Goal: Task Accomplishment & Management: Manage account settings

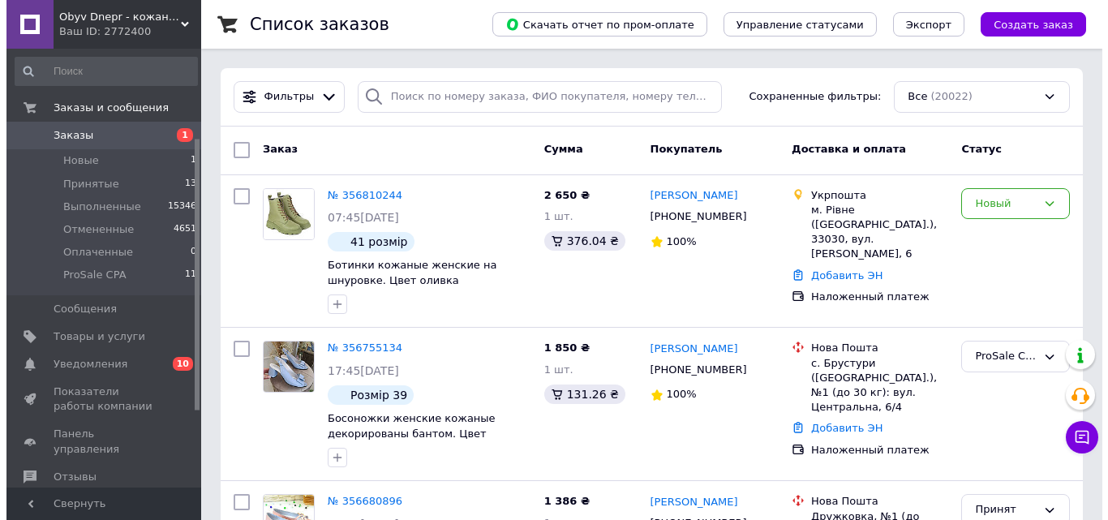
scroll to position [162, 0]
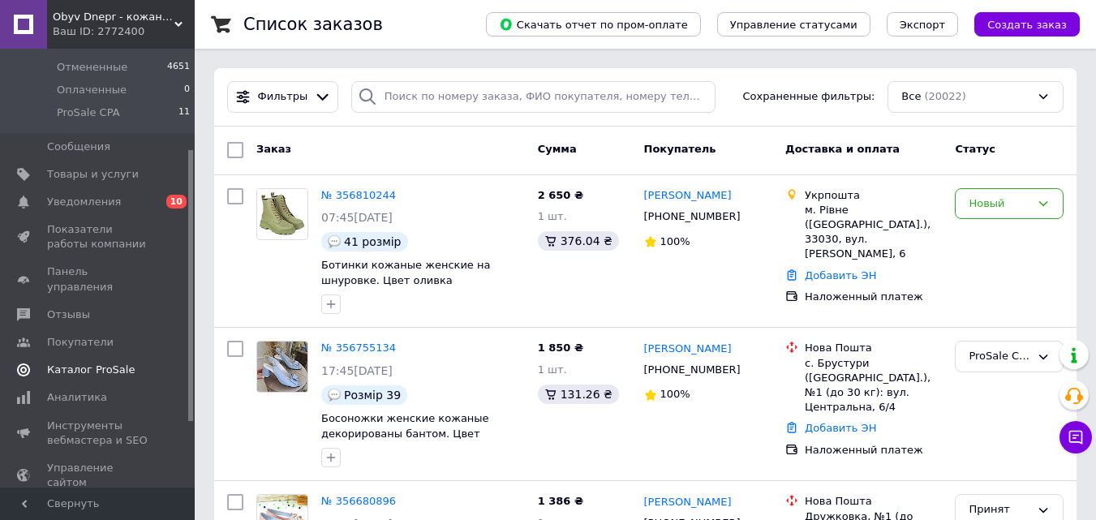
click at [86, 363] on span "Каталог ProSale" at bounding box center [91, 370] width 88 height 15
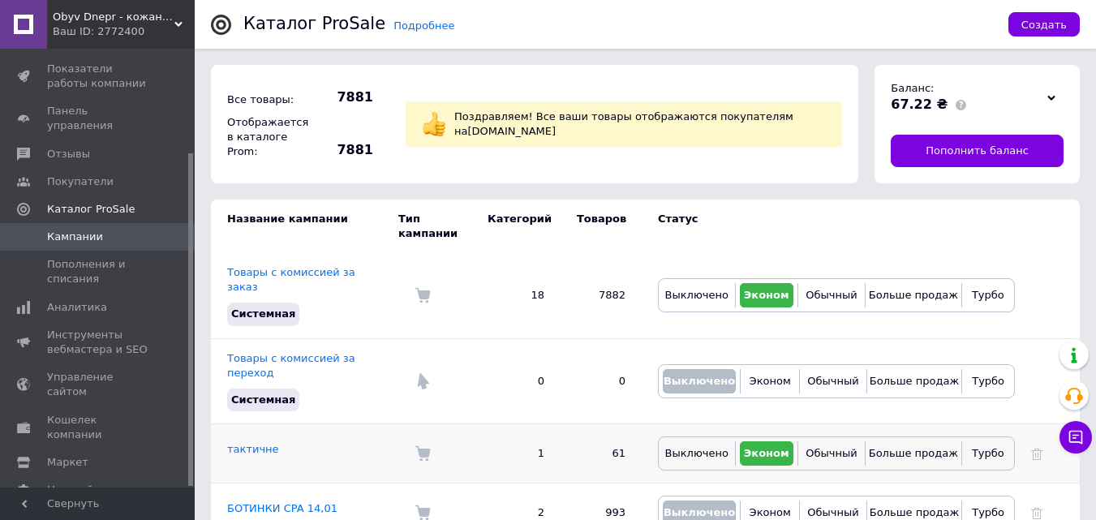
scroll to position [81, 0]
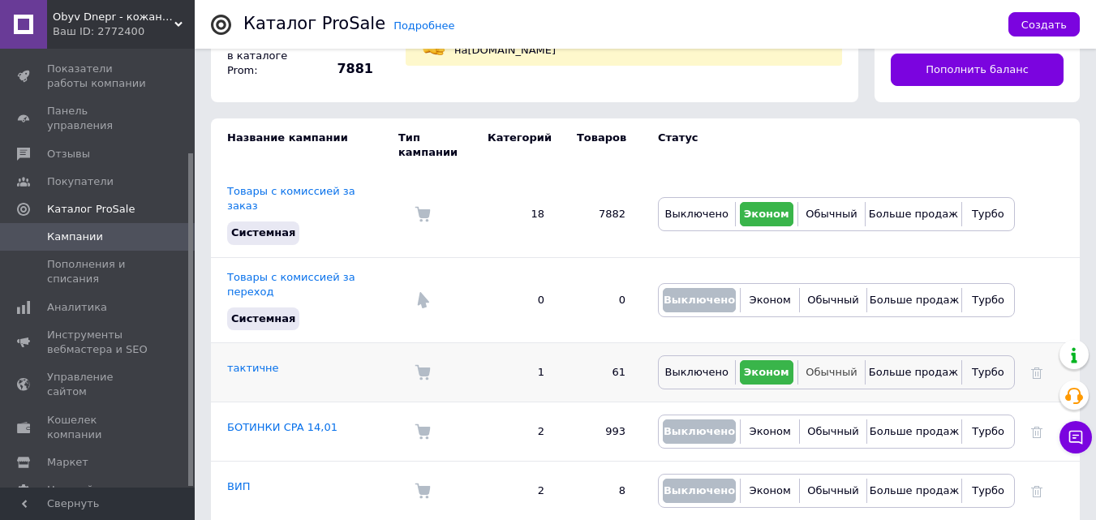
click at [827, 366] on span "Обычный" at bounding box center [830, 372] width 51 height 12
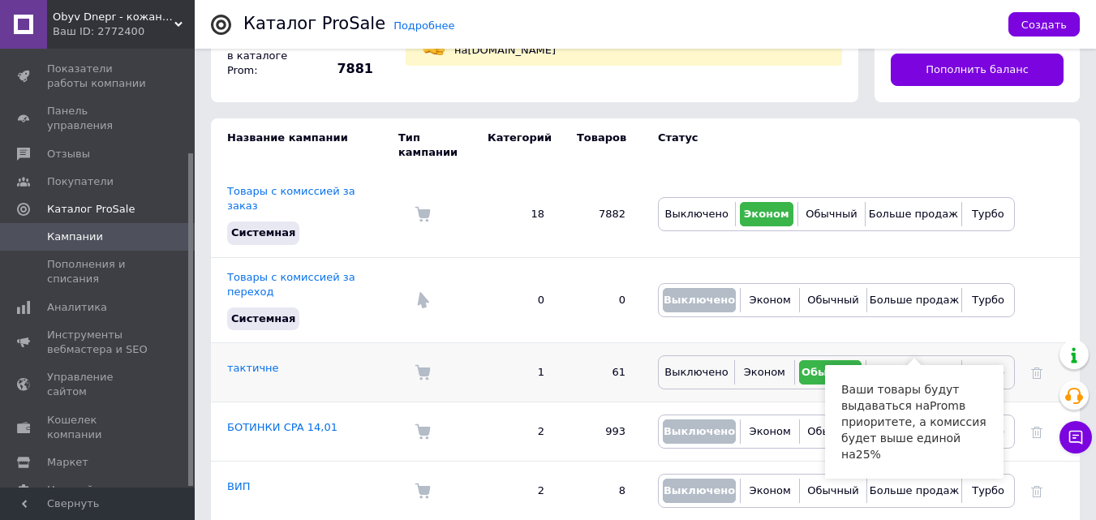
click at [897, 366] on span "Больше продаж" at bounding box center [913, 372] width 89 height 12
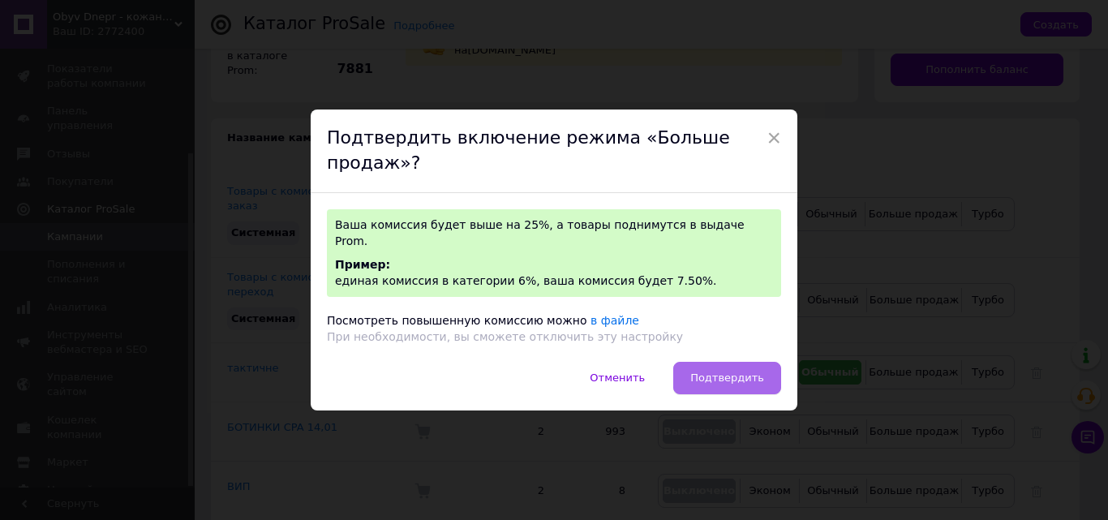
click at [719, 371] on span "Подтвердить" at bounding box center [727, 377] width 74 height 12
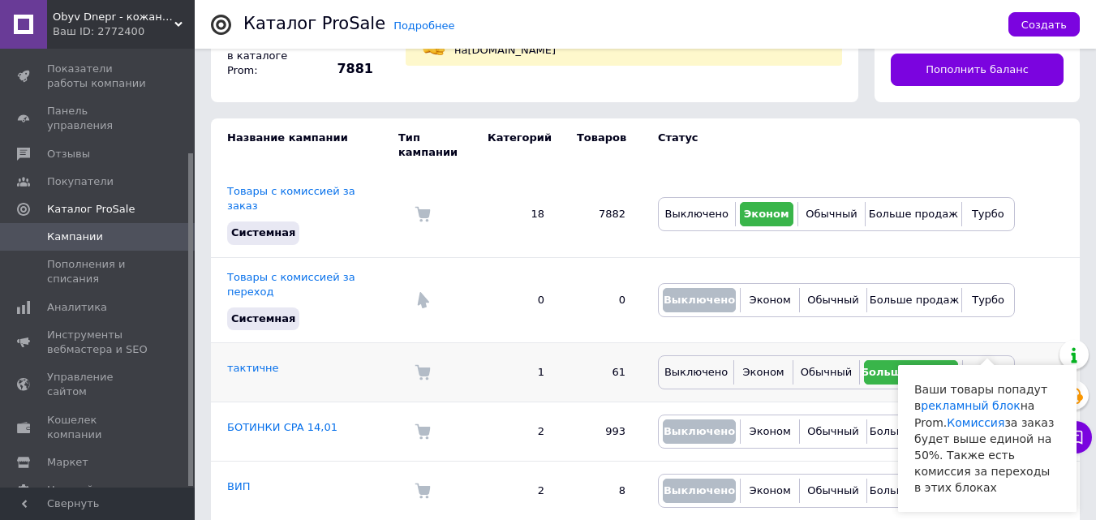
click at [976, 366] on span "Турбо" at bounding box center [988, 372] width 32 height 12
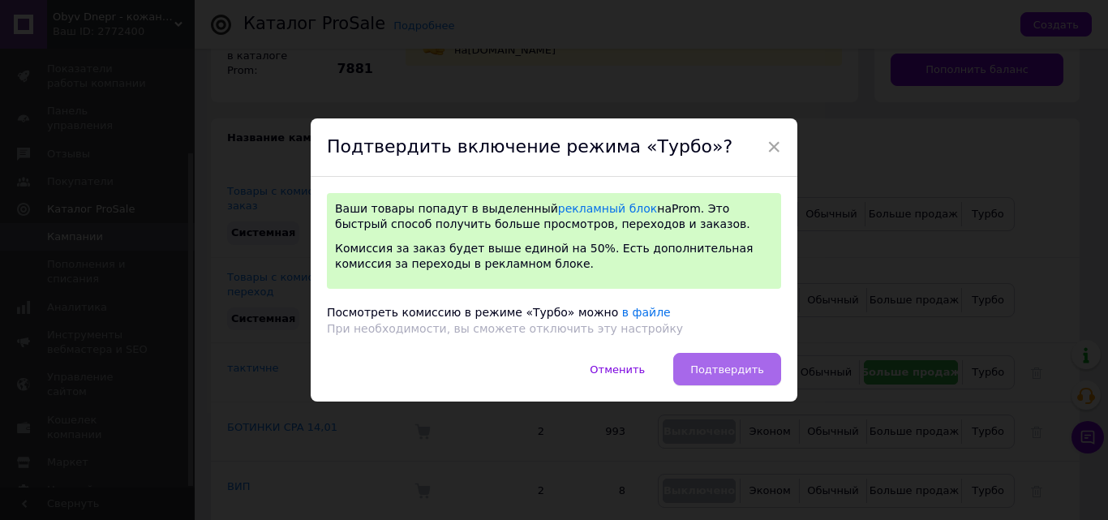
click at [741, 363] on span "Подтвердить" at bounding box center [727, 369] width 74 height 12
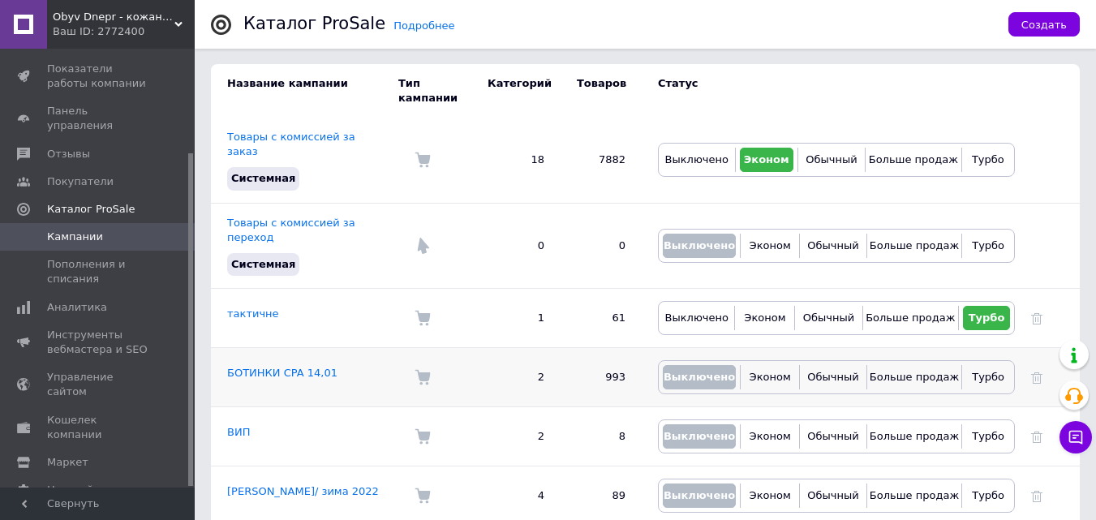
scroll to position [162, 0]
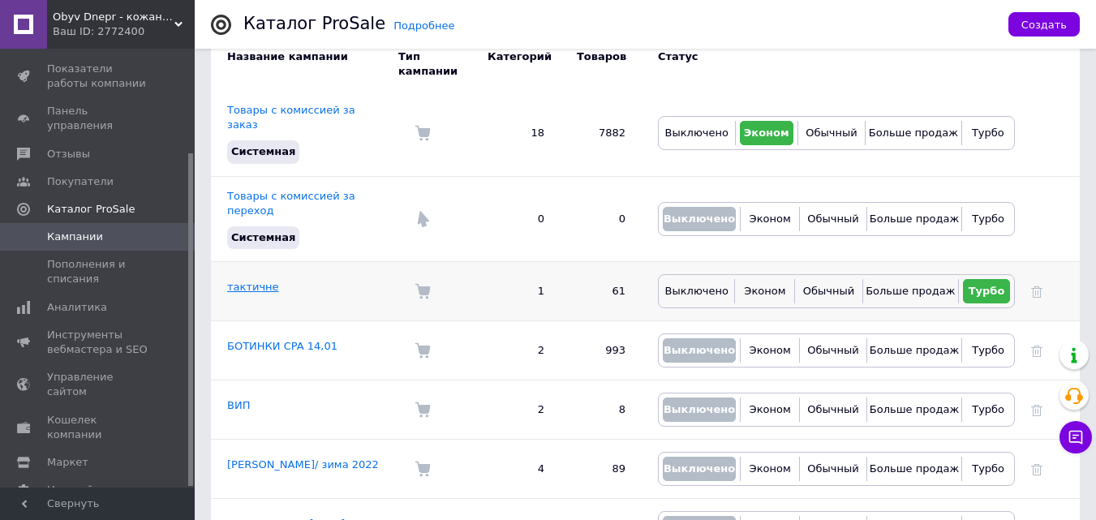
click at [252, 281] on link "тактичне" at bounding box center [253, 287] width 52 height 12
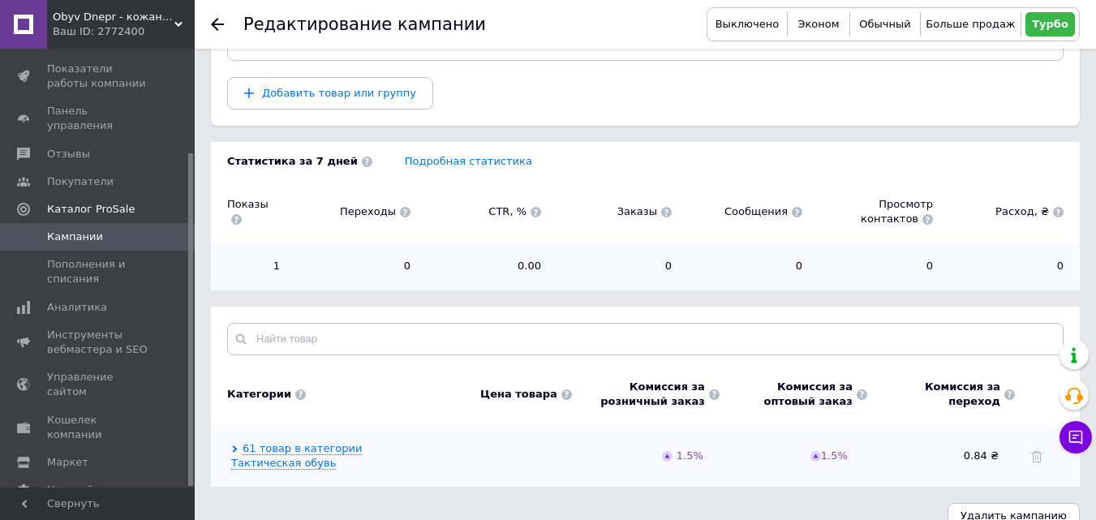
scroll to position [234, 0]
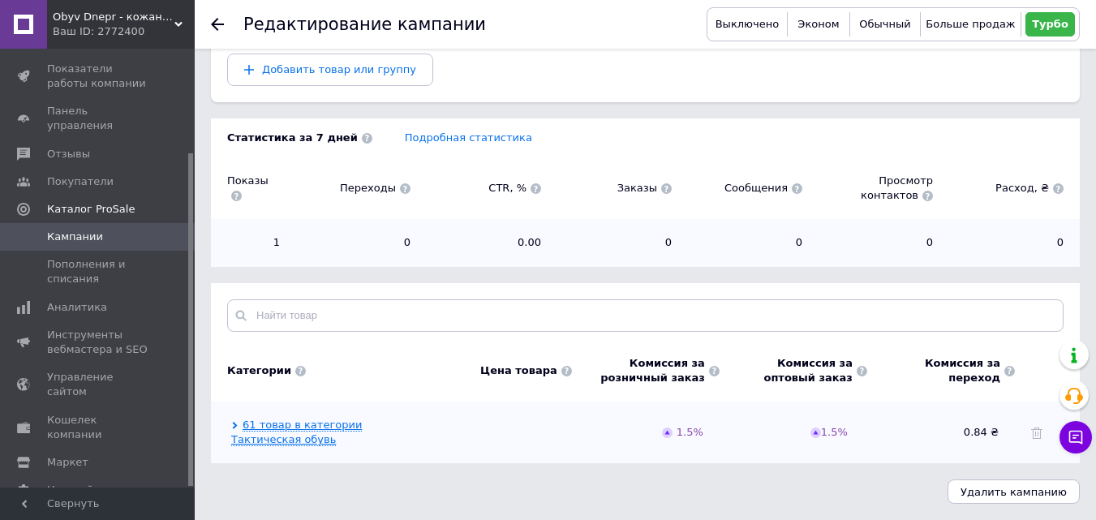
click at [302, 426] on link "61 товар в категории Тактическая обувь" at bounding box center [296, 432] width 131 height 28
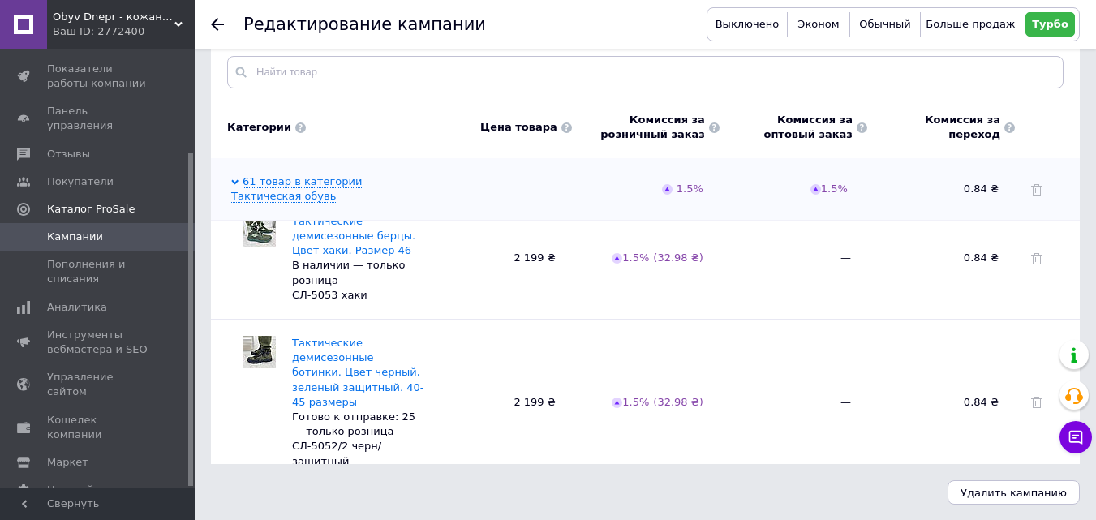
scroll to position [478, 0]
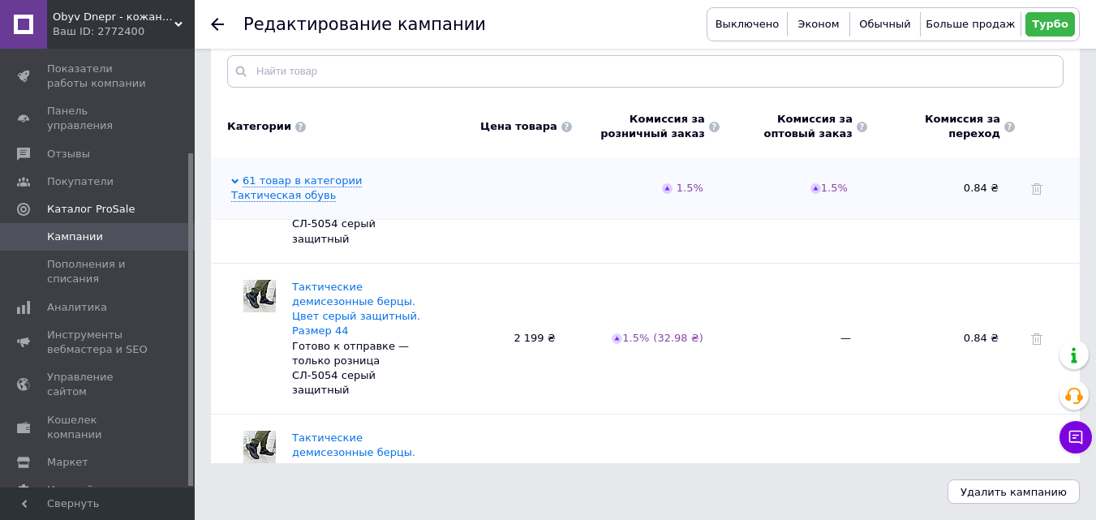
scroll to position [7509, 0]
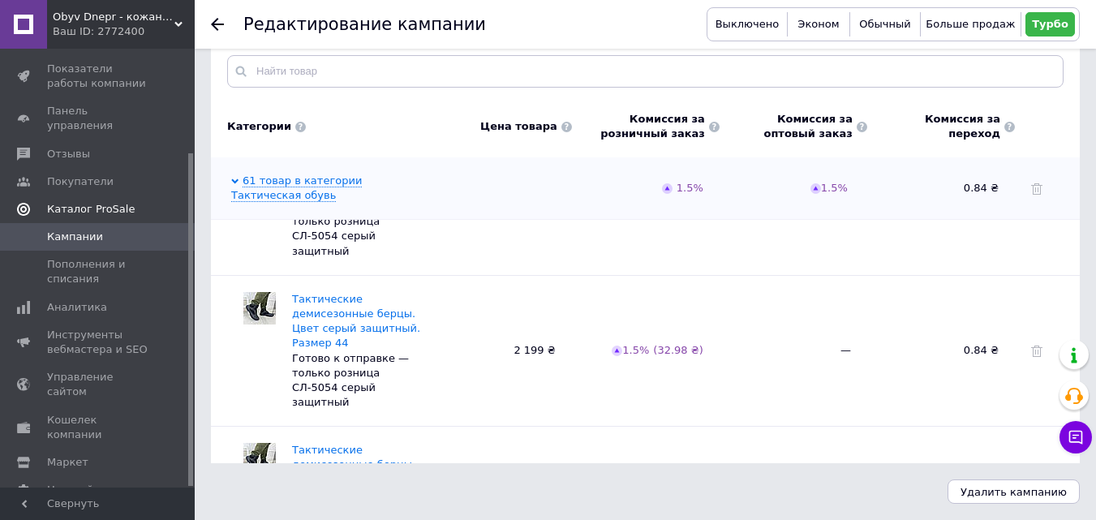
click at [88, 202] on span "Каталог ProSale" at bounding box center [91, 209] width 88 height 15
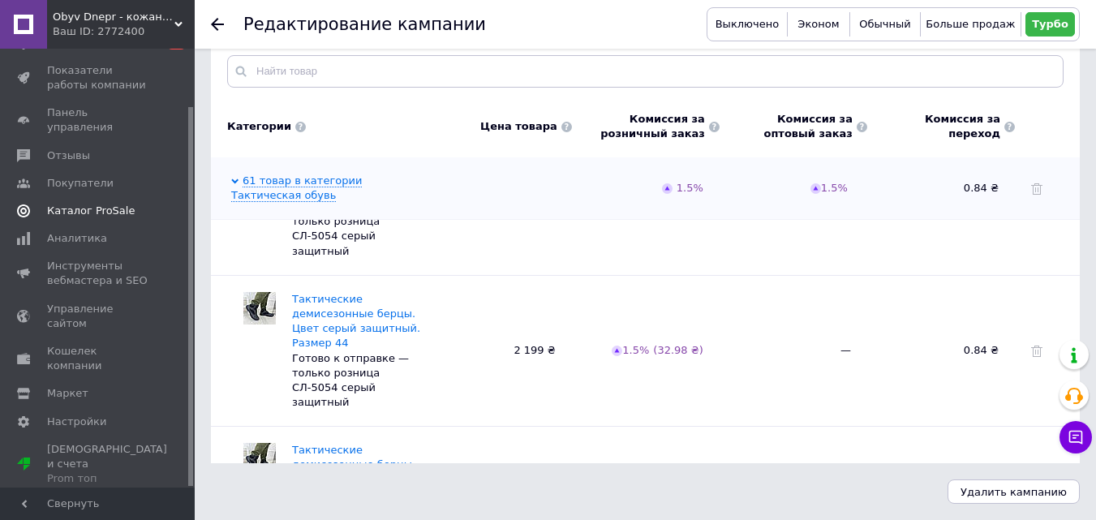
scroll to position [67, 0]
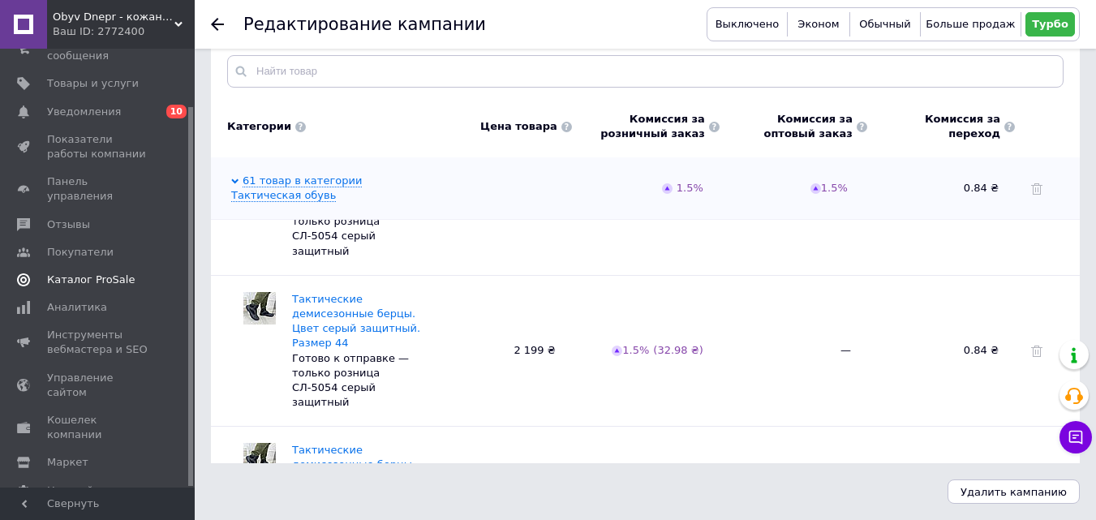
click at [105, 273] on span "Каталог ProSale" at bounding box center [91, 280] width 88 height 15
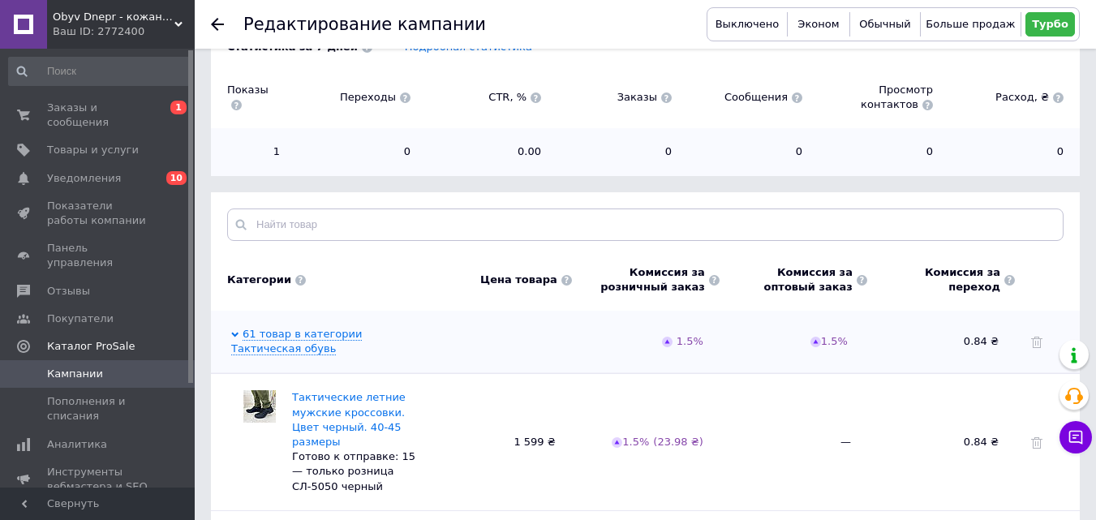
scroll to position [0, 0]
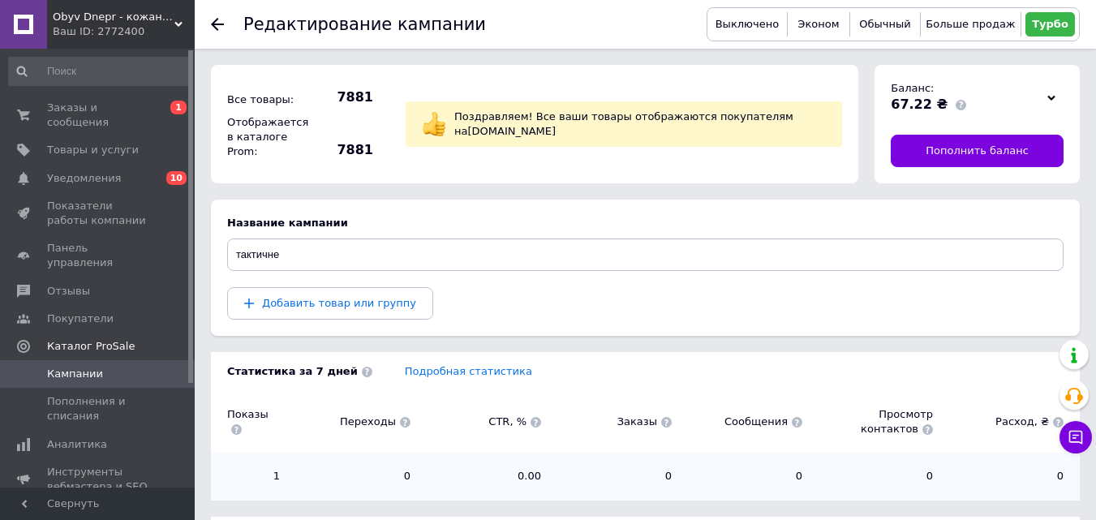
click at [214, 24] on use at bounding box center [217, 24] width 13 height 13
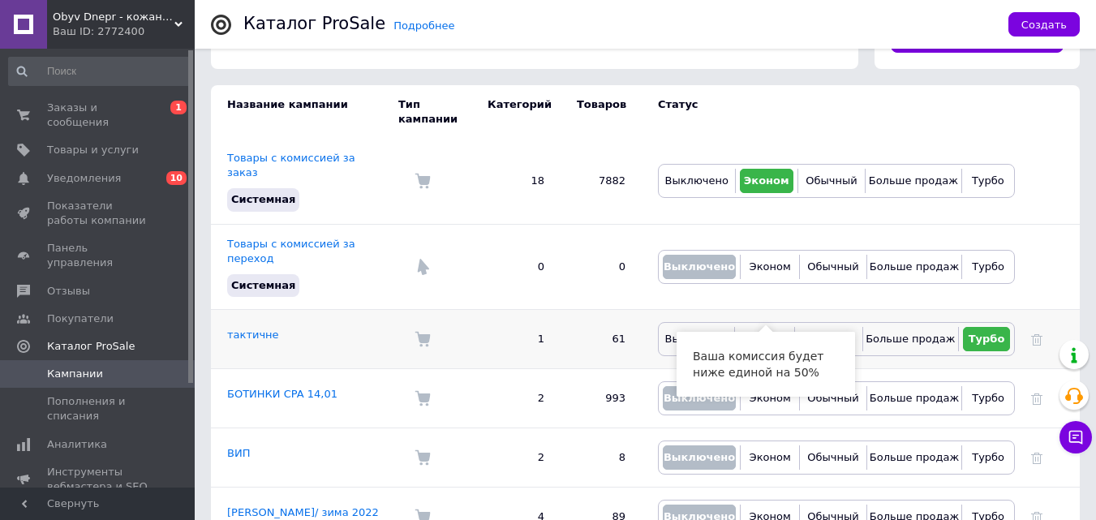
scroll to position [162, 0]
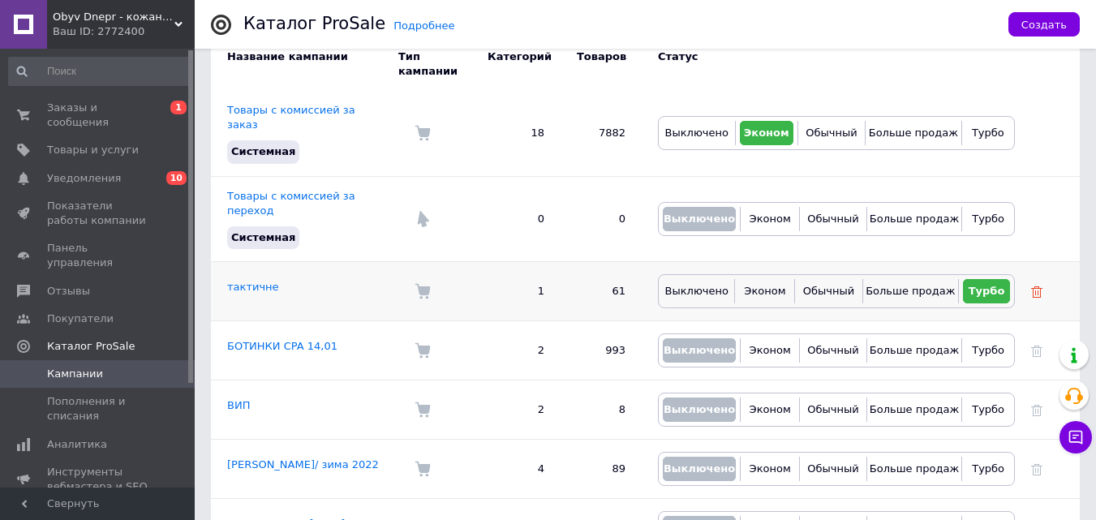
click at [1040, 286] on use at bounding box center [1036, 291] width 11 height 11
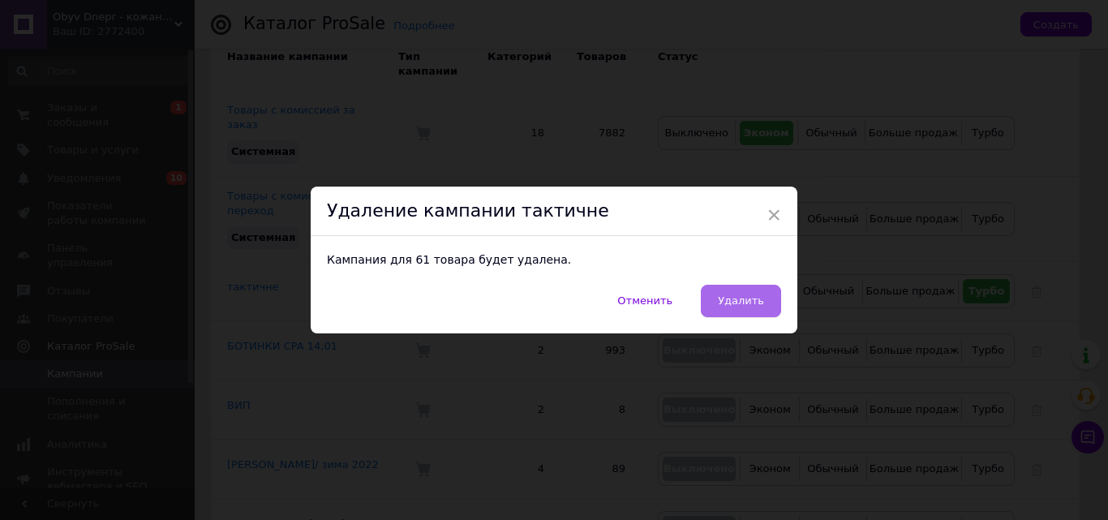
click at [745, 299] on span "Удалить" at bounding box center [741, 300] width 46 height 12
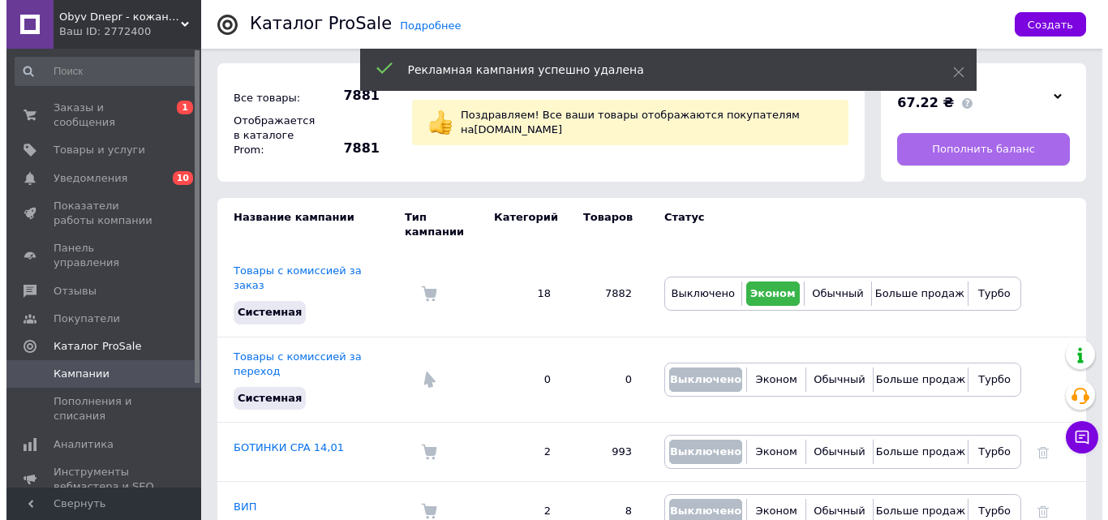
scroll to position [0, 0]
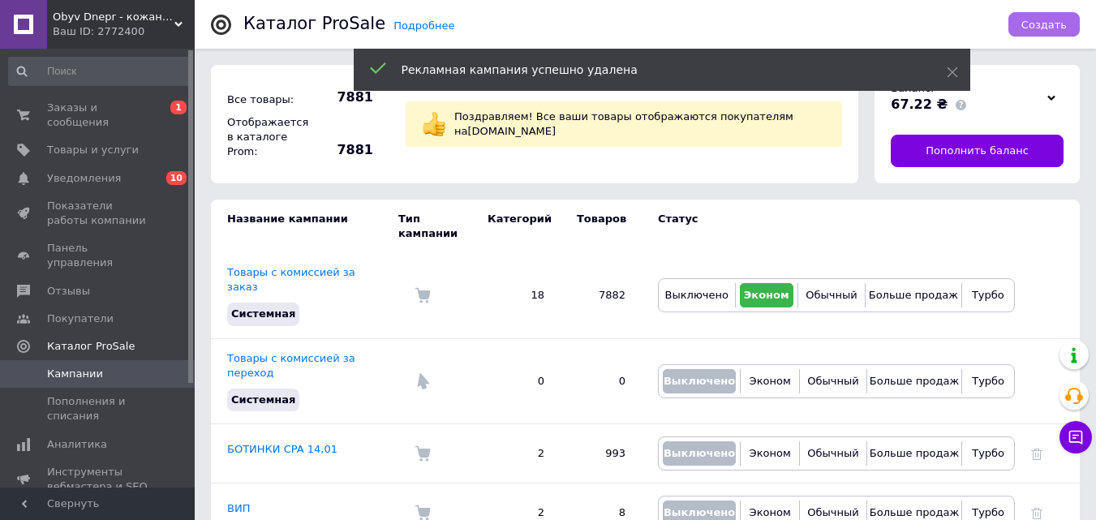
click at [1041, 23] on span "Создать" at bounding box center [1043, 25] width 45 height 12
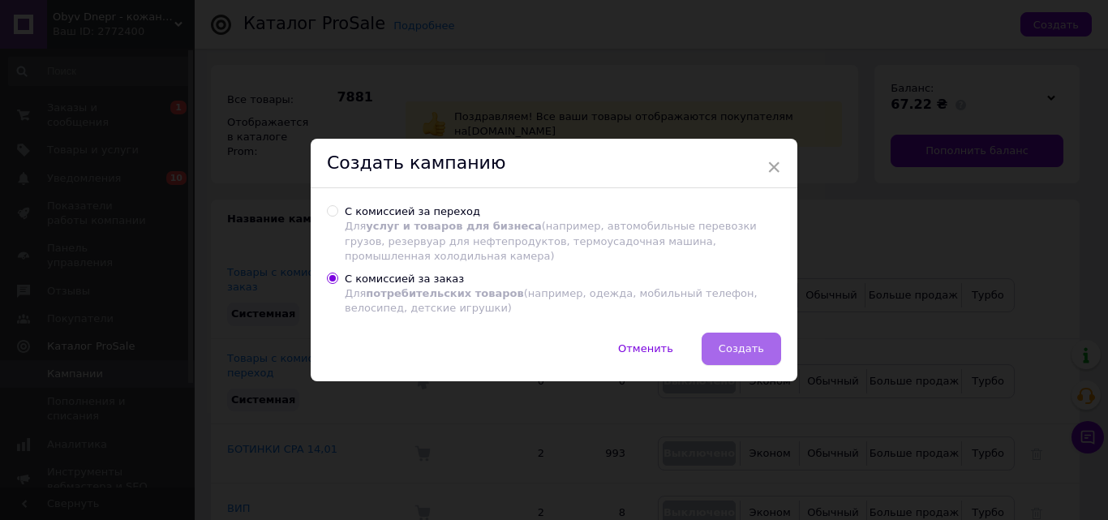
click at [726, 348] on span "Создать" at bounding box center [741, 348] width 45 height 12
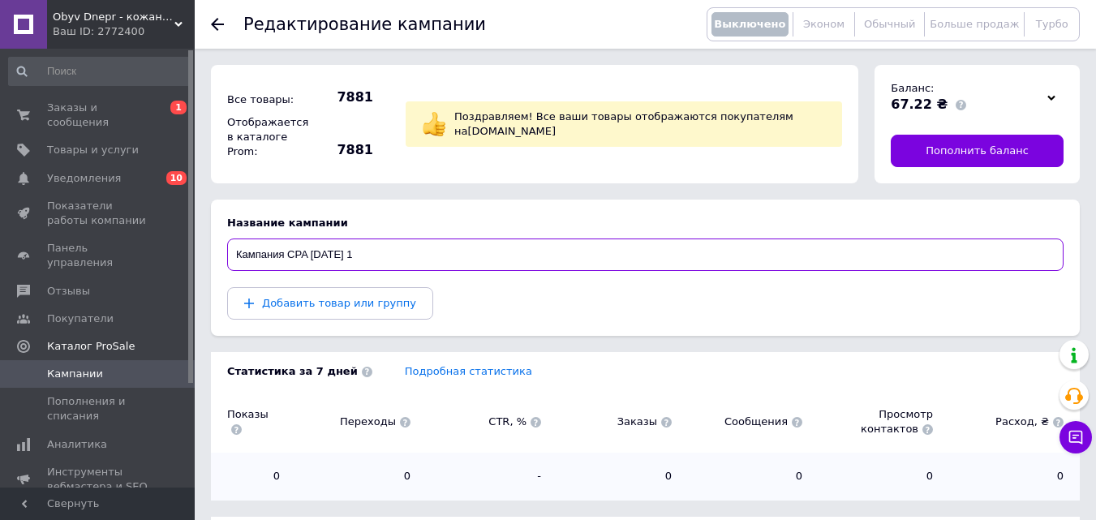
drag, startPoint x: 384, startPoint y: 255, endPoint x: 222, endPoint y: 260, distance: 162.3
click at [223, 260] on section "Название кампании Кампания CPA [DATE] 1 Добавить товар или группу" at bounding box center [645, 268] width 869 height 136
type input "тактичне"
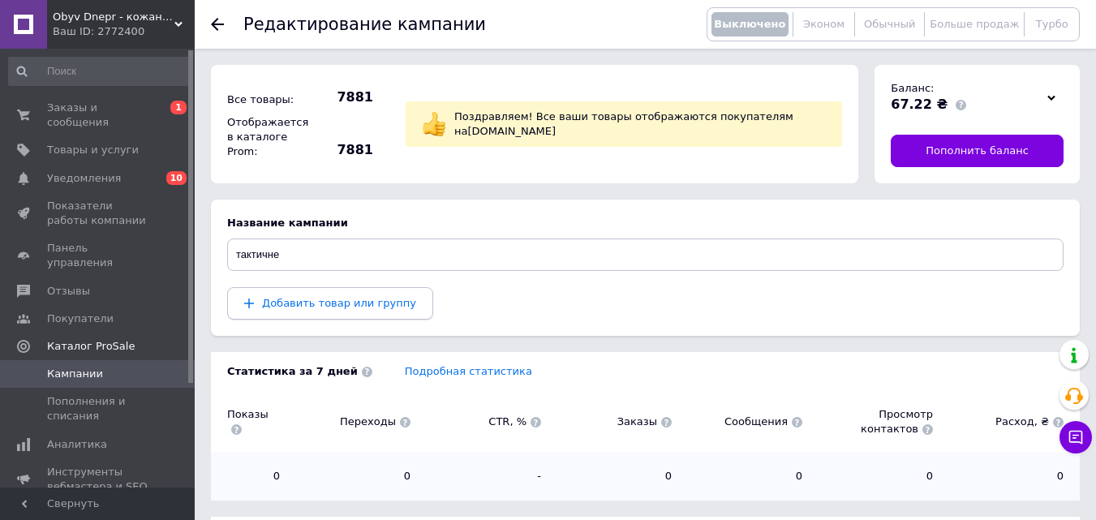
click at [294, 307] on span "Добавить товар или группу" at bounding box center [339, 303] width 154 height 12
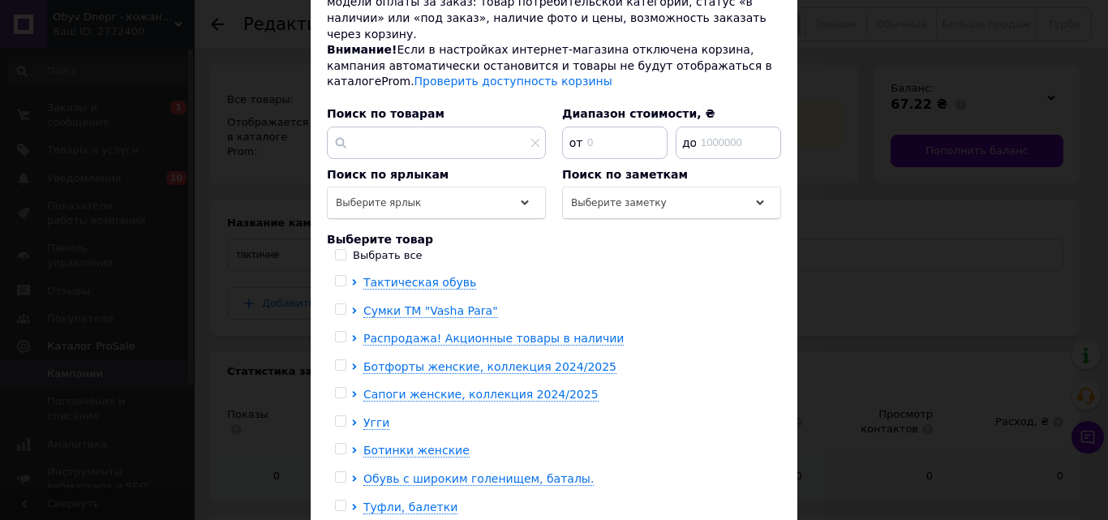
scroll to position [162, 0]
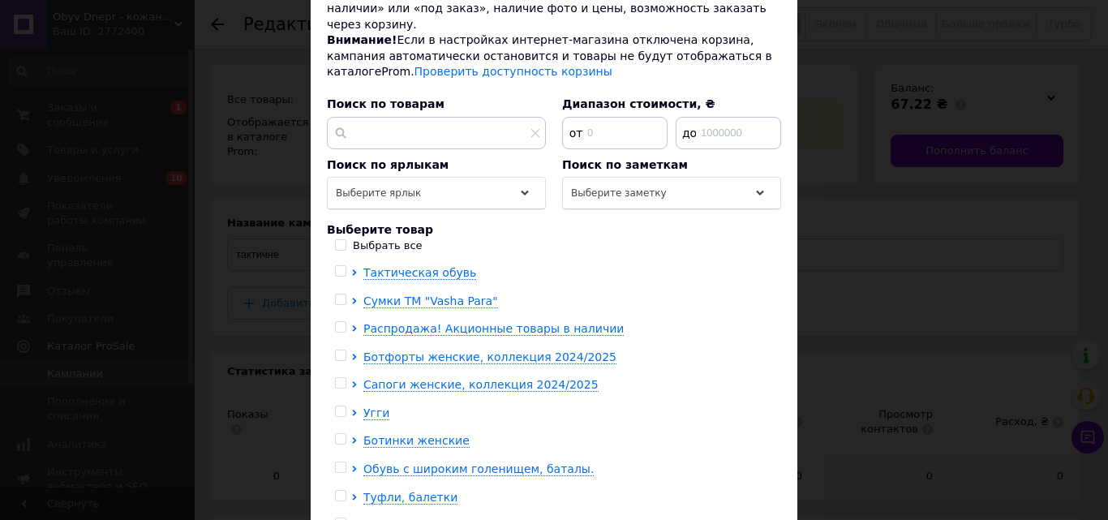
click at [337, 266] on input "checkbox" at bounding box center [340, 271] width 11 height 11
checkbox input "true"
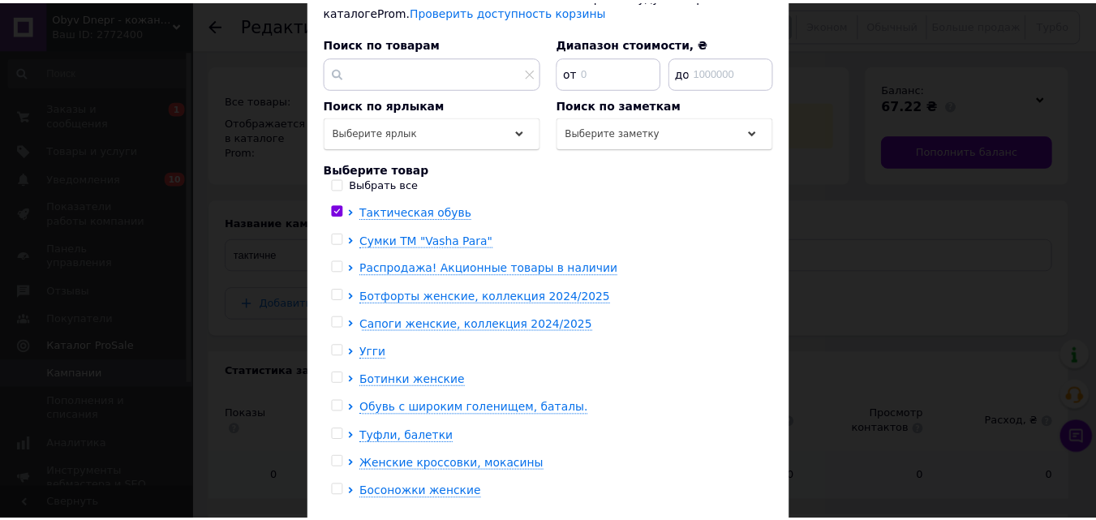
scroll to position [313, 0]
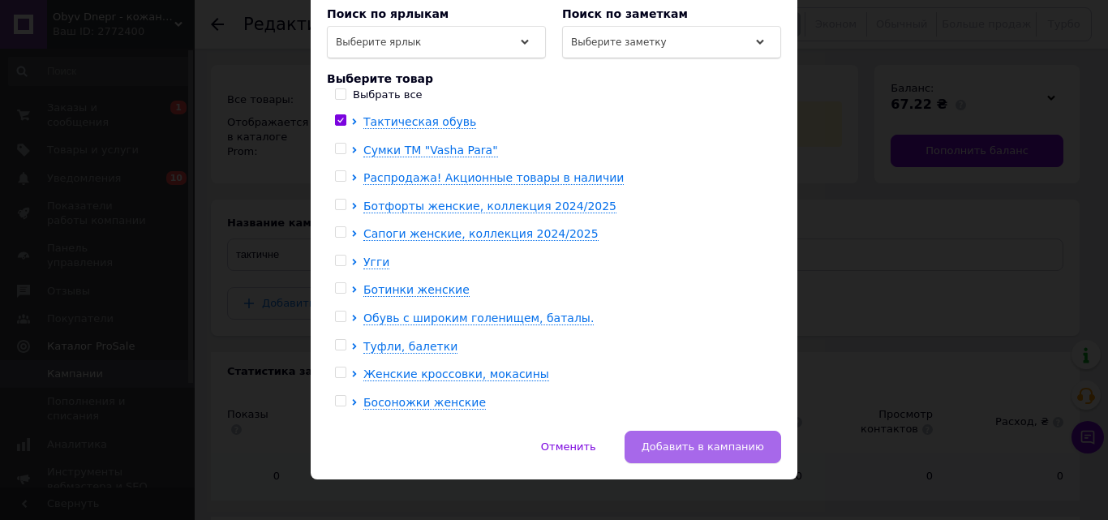
click at [723, 440] on span "Добавить в кампанию" at bounding box center [703, 446] width 122 height 12
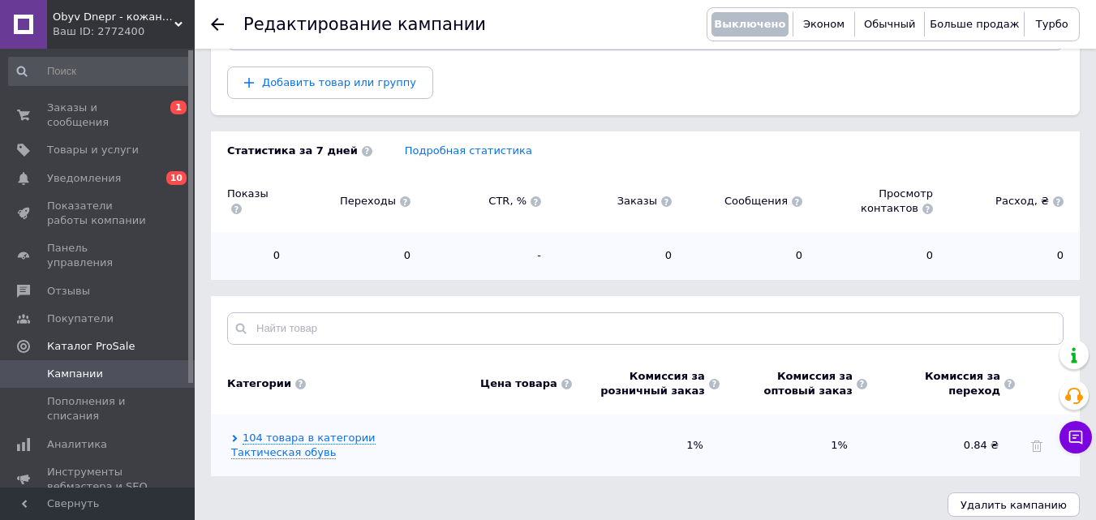
scroll to position [0, 0]
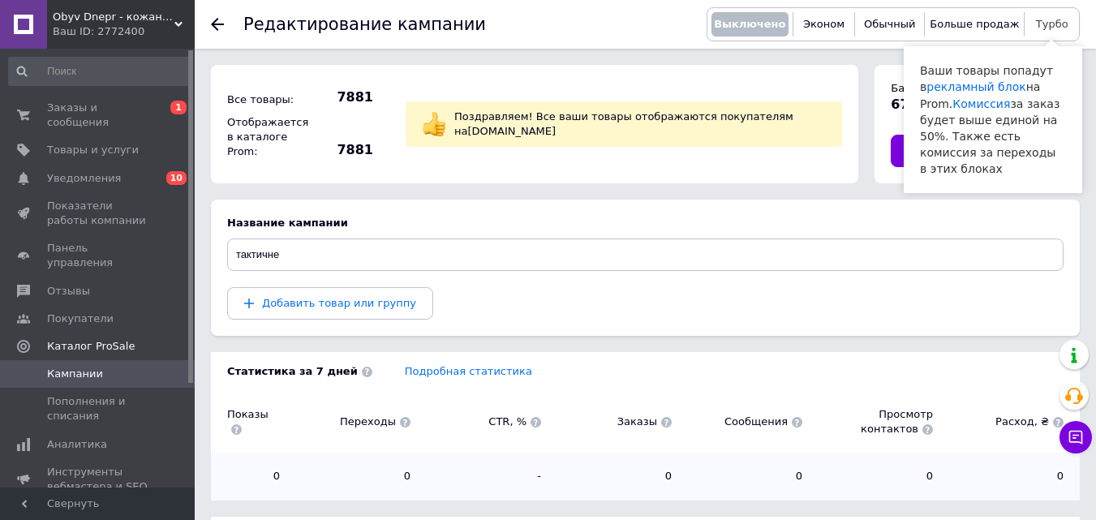
click at [1044, 25] on span "Турбо" at bounding box center [1052, 24] width 32 height 12
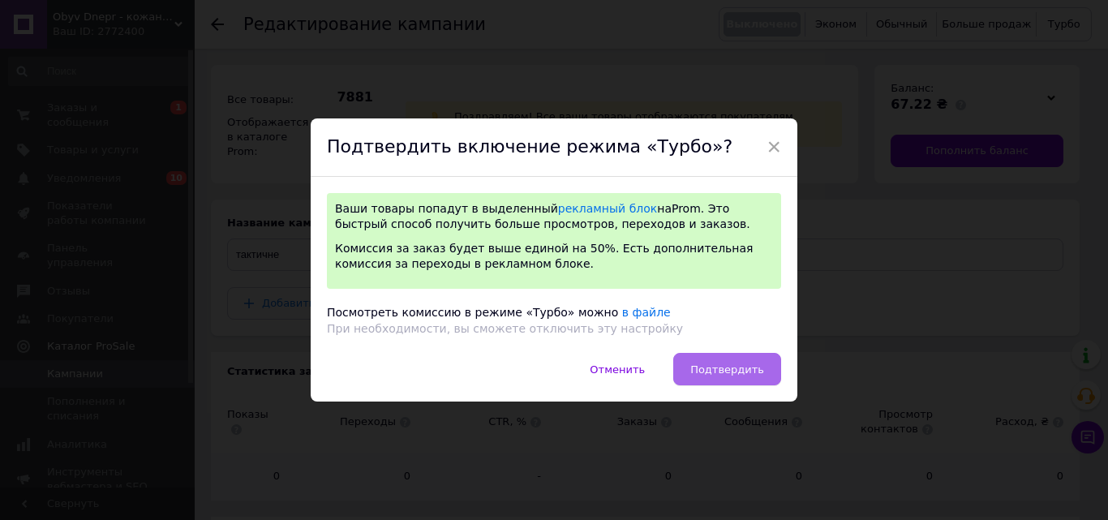
click at [722, 368] on span "Подтвердить" at bounding box center [727, 369] width 74 height 12
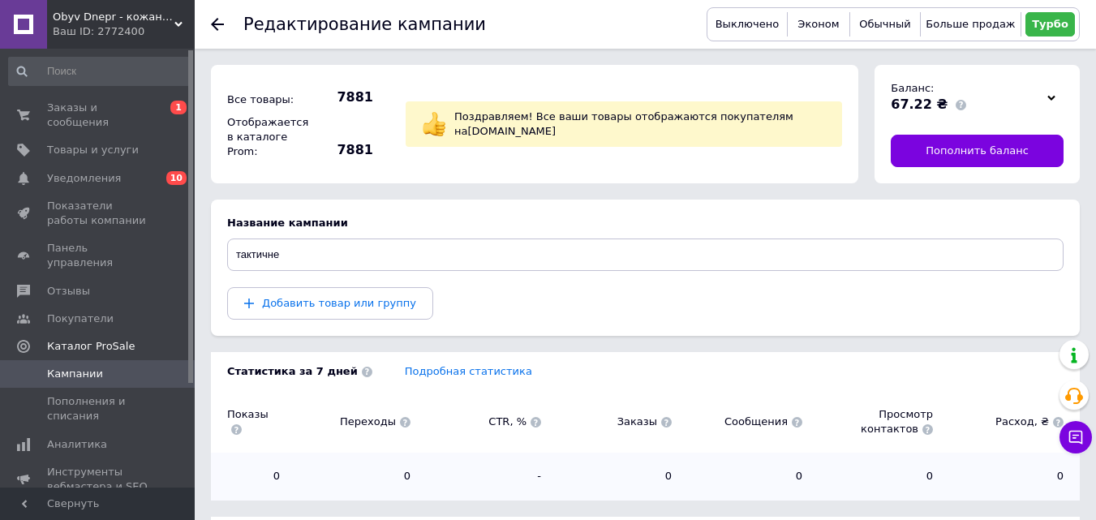
click at [216, 22] on icon at bounding box center [217, 24] width 13 height 13
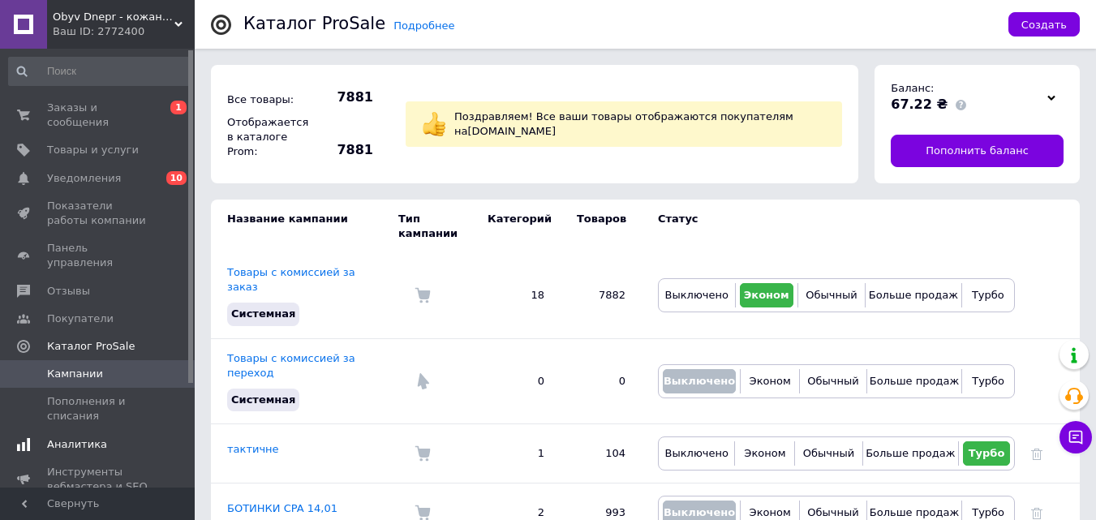
click at [92, 437] on span "Аналитика" at bounding box center [77, 444] width 60 height 15
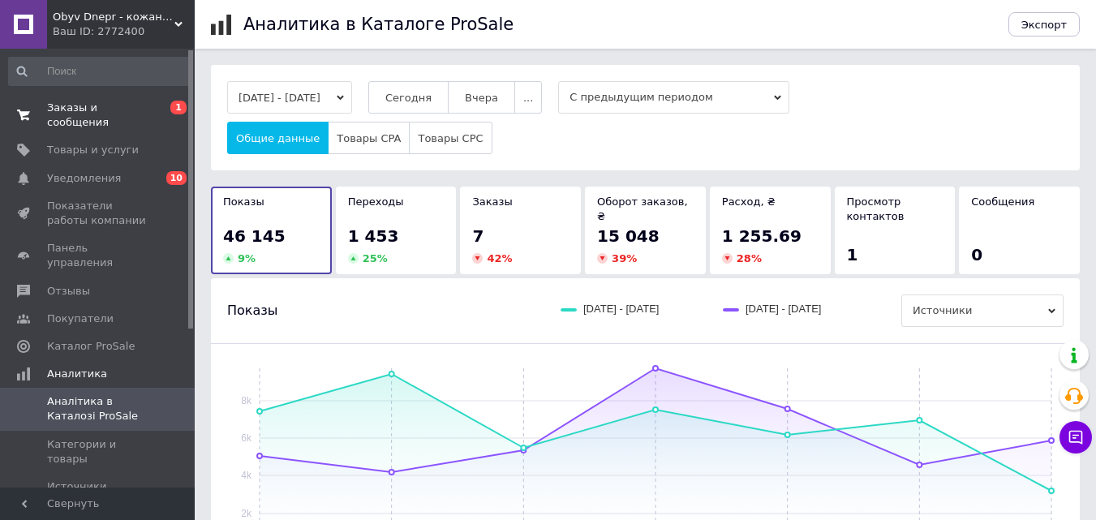
click at [70, 109] on span "Заказы и сообщения" at bounding box center [98, 115] width 103 height 29
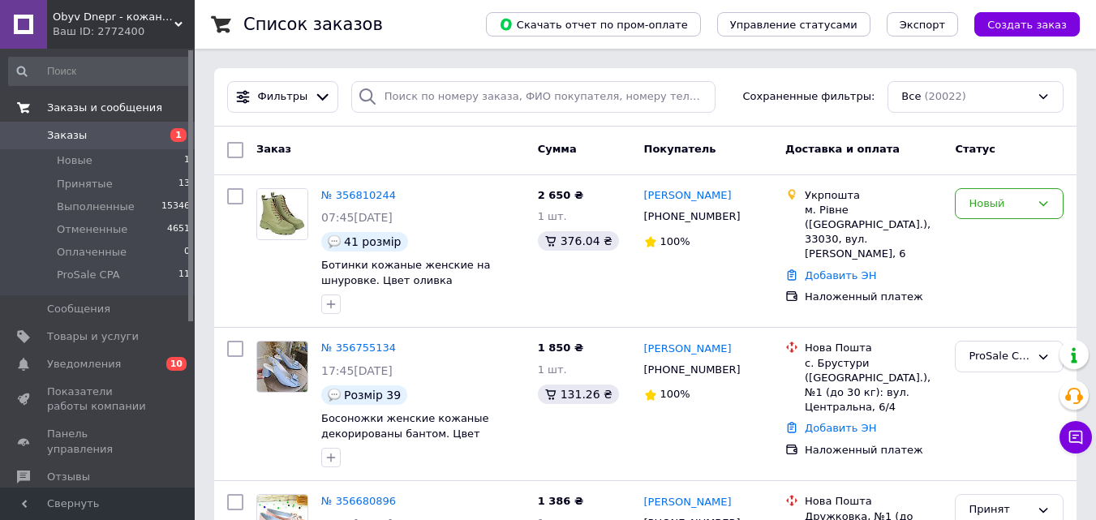
click at [70, 106] on span "Заказы и сообщения" at bounding box center [104, 108] width 115 height 15
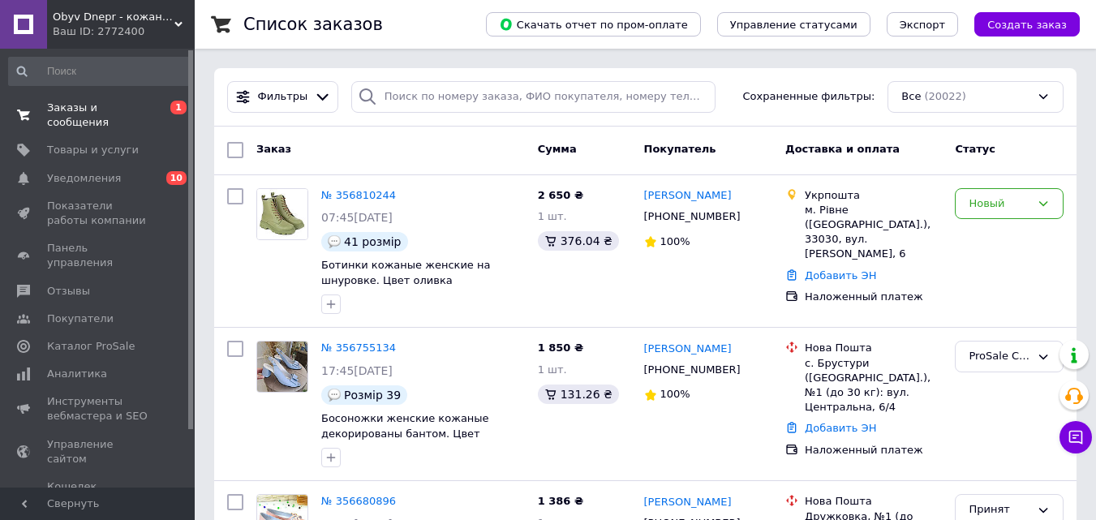
click at [88, 107] on span "Заказы и сообщения" at bounding box center [98, 115] width 103 height 29
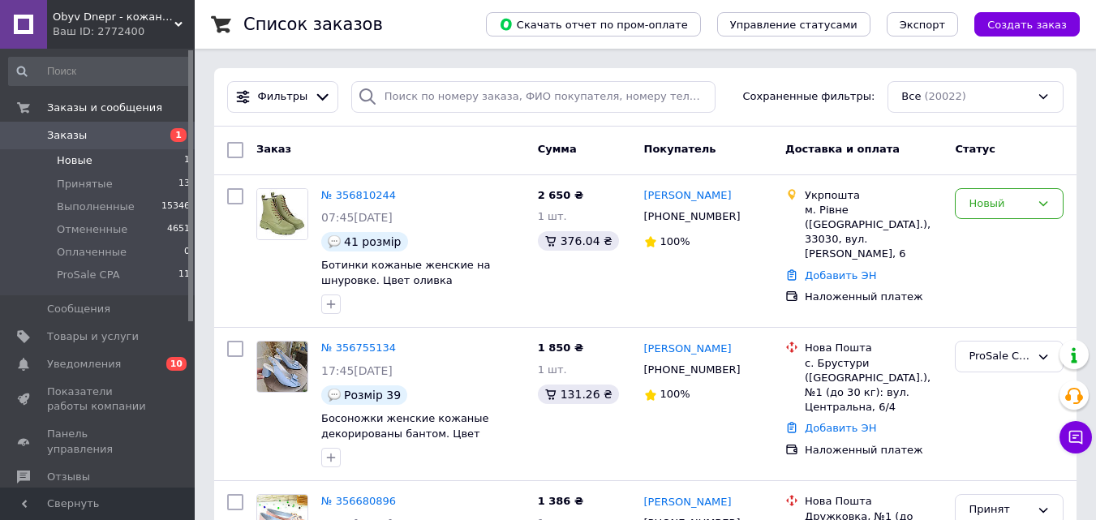
click at [66, 160] on span "Новые" at bounding box center [75, 160] width 36 height 15
